Goal: Information Seeking & Learning: Learn about a topic

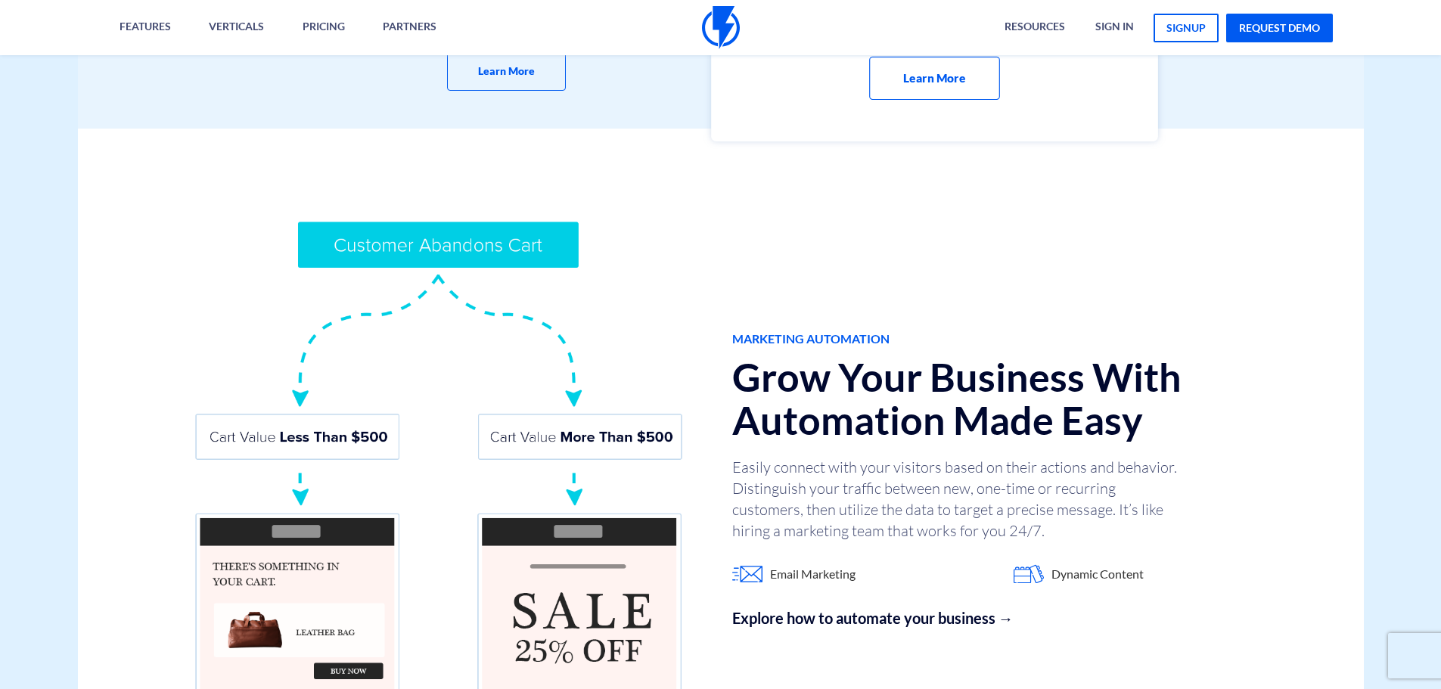
scroll to position [979, 0]
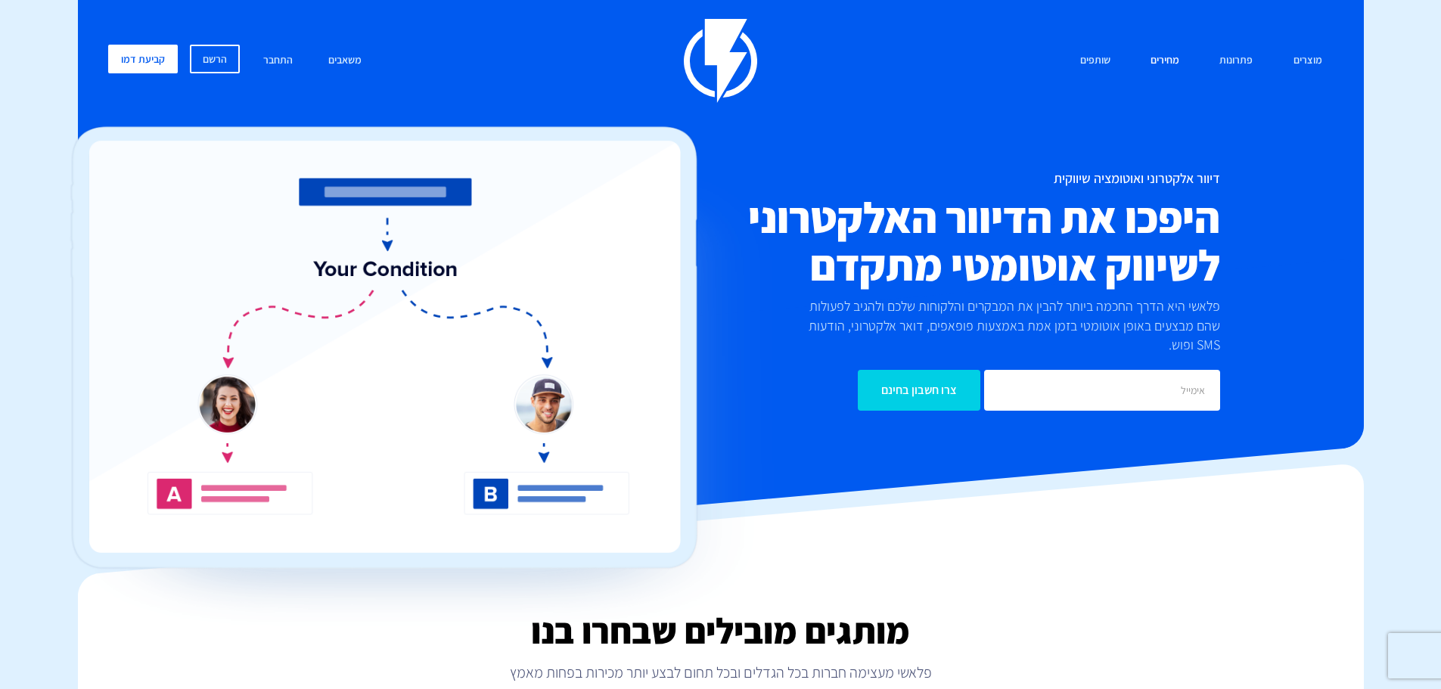
click at [1166, 64] on link "מחירים" at bounding box center [1164, 61] width 51 height 33
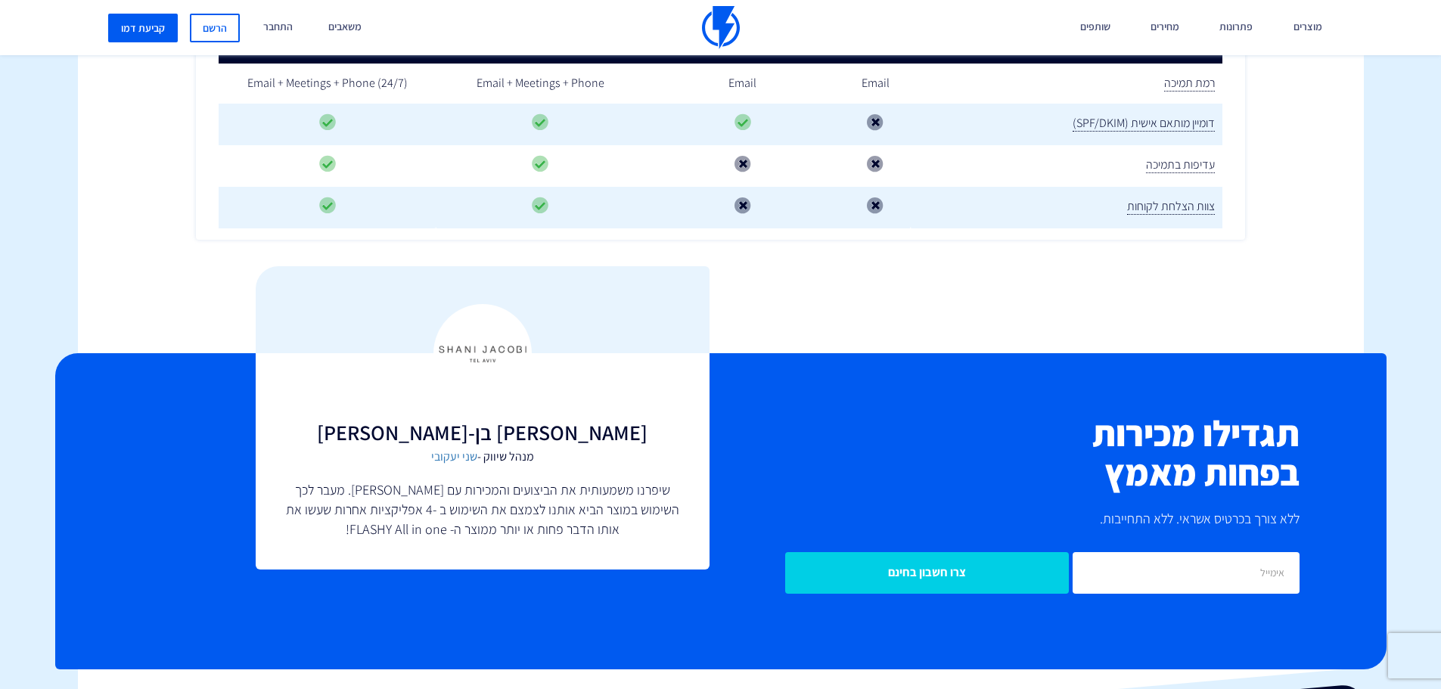
scroll to position [2420, 0]
